Goal: Task Accomplishment & Management: Use online tool/utility

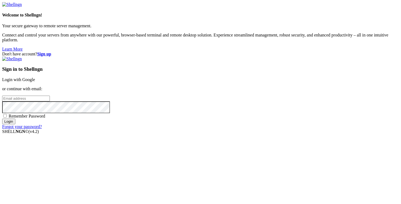
click at [50, 97] on input "email" at bounding box center [26, 99] width 48 height 6
type input "[PERSON_NAME][EMAIL_ADDRESS][DOMAIN_NAME]"
click at [45, 118] on span "Remember Password" at bounding box center [27, 116] width 37 height 5
click at [7, 117] on input "Remember Password" at bounding box center [5, 116] width 4 height 4
checkbox input "true"
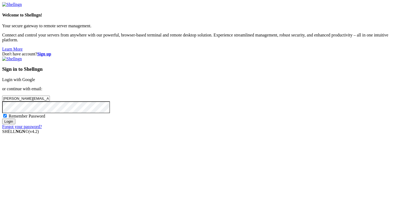
click at [15, 124] on input "Login" at bounding box center [8, 121] width 13 height 6
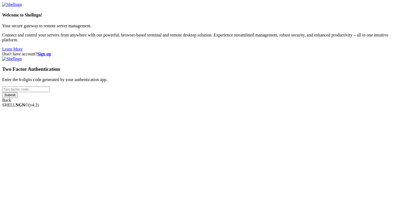
click at [50, 92] on input "number" at bounding box center [26, 89] width 48 height 6
type input "259510"
click at [18, 98] on input "Submit" at bounding box center [9, 95] width 15 height 6
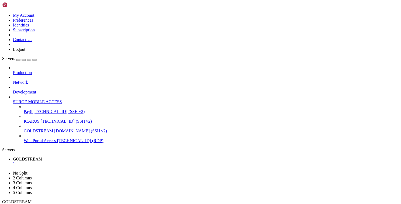
click at [35, 60] on icon "button" at bounding box center [35, 60] width 0 height 0
